Goal: Information Seeking & Learning: Learn about a topic

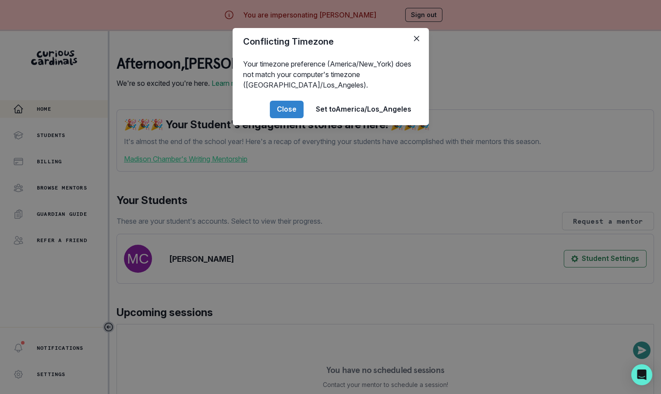
click at [209, 289] on div "Conflicting Timezone Your timezone preference (America/New_York) does not match…" at bounding box center [330, 197] width 661 height 394
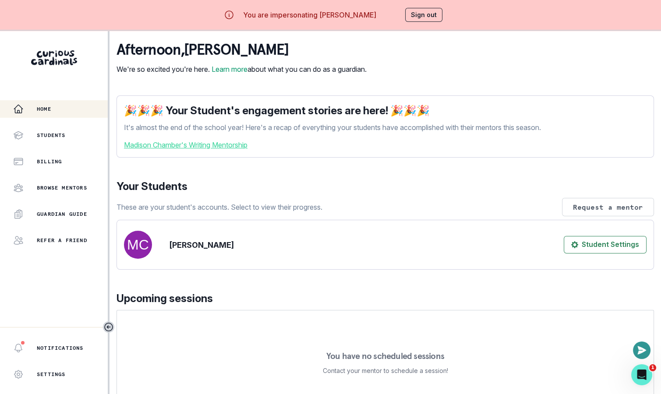
scroll to position [7, 0]
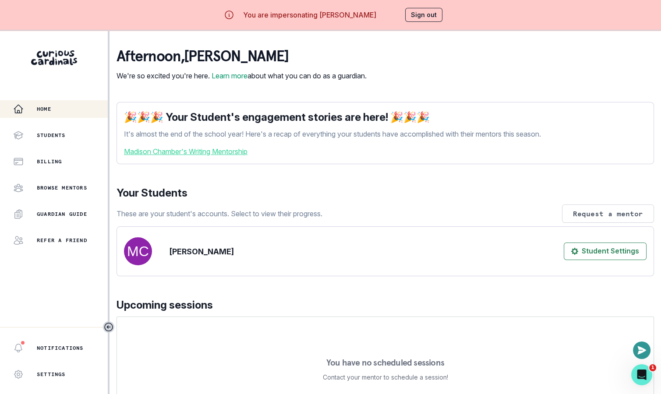
click at [216, 164] on div "🎉🎉🎉 Your Student's engagement stories are here! 🎉🎉🎉 It's almost the end of the …" at bounding box center [386, 133] width 538 height 62
click at [216, 157] on link "Madison Chamber's Writing Mentorship" at bounding box center [385, 151] width 523 height 11
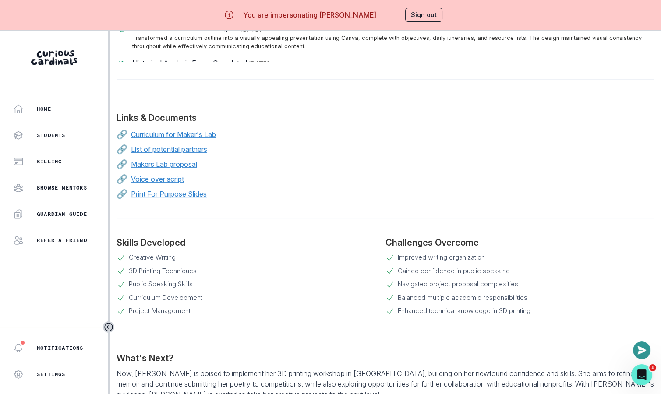
scroll to position [624, 0]
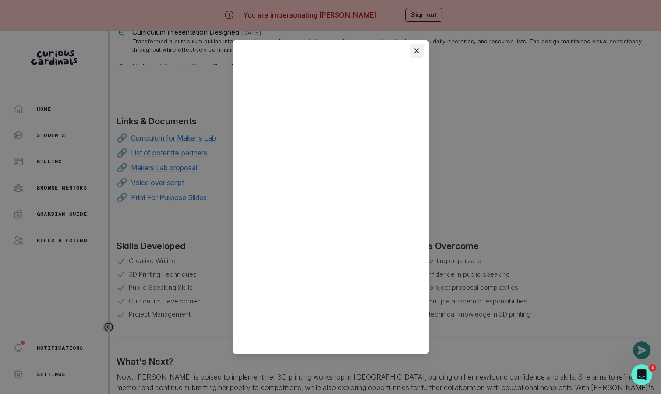
click at [413, 51] on button "Close" at bounding box center [417, 51] width 14 height 14
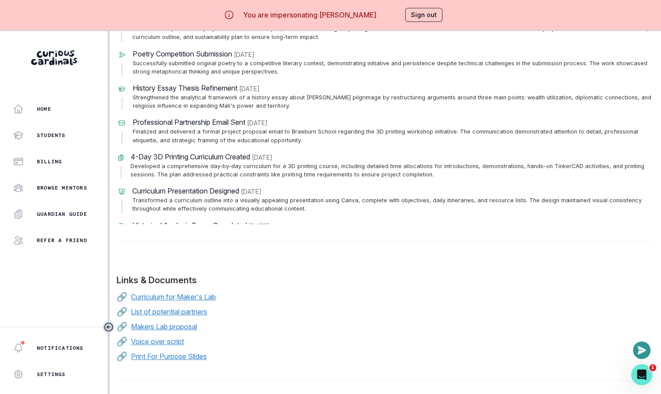
scroll to position [704, 0]
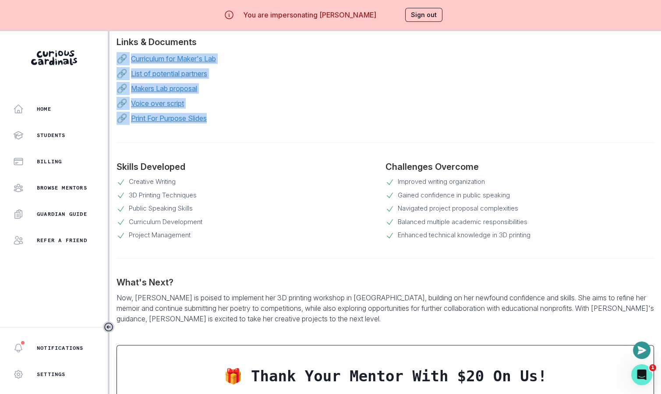
drag, startPoint x: 218, startPoint y: 124, endPoint x: 117, endPoint y: 58, distance: 120.7
click at [117, 58] on div "🔗 Curriculum for Maker's Lab 🔗 List of potential partners 🔗 Makers Lab proposal…" at bounding box center [386, 88] width 538 height 73
copy div "🔗 Curriculum for Maker's Lab 🔗 List of potential partners 🔗 Makers Lab proposal…"
